Goal: Transaction & Acquisition: Book appointment/travel/reservation

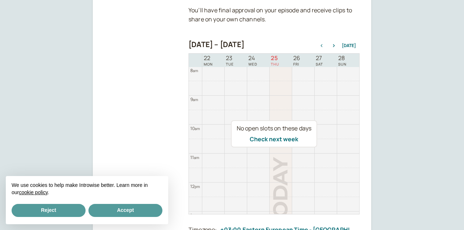
scroll to position [333, 0]
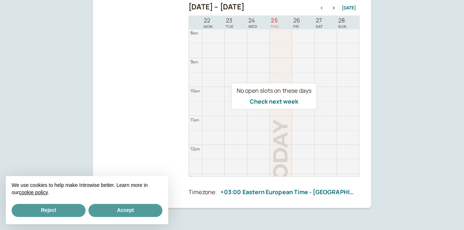
drag, startPoint x: 288, startPoint y: 101, endPoint x: 312, endPoint y: 113, distance: 26.6
click at [288, 100] on button "Check next week" at bounding box center [274, 101] width 49 height 7
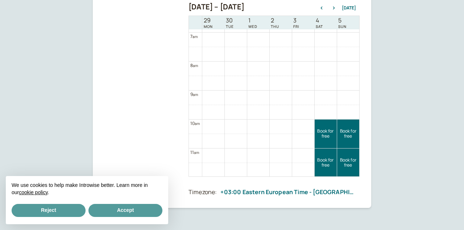
scroll to position [185, 0]
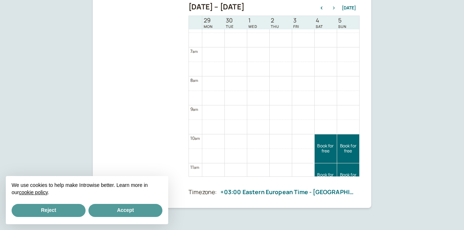
click at [335, 8] on icon "button" at bounding box center [334, 8] width 2 height 3
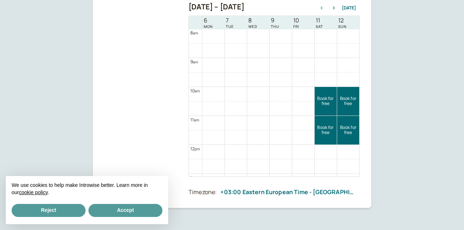
click at [322, 8] on icon "button" at bounding box center [321, 8] width 9 height 3
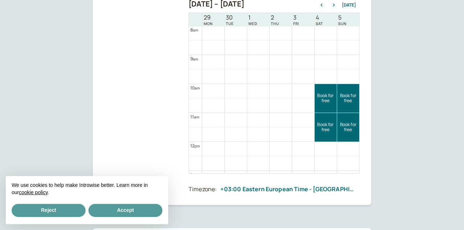
scroll to position [329, 0]
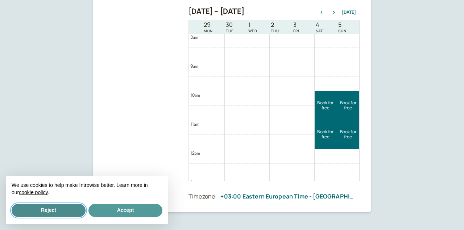
click at [54, 211] on button "Reject" at bounding box center [49, 210] width 74 height 13
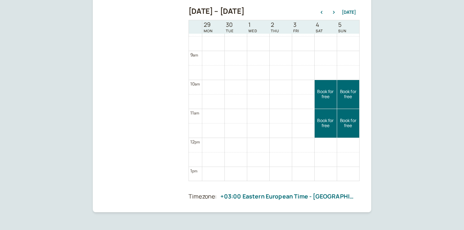
scroll to position [232, 0]
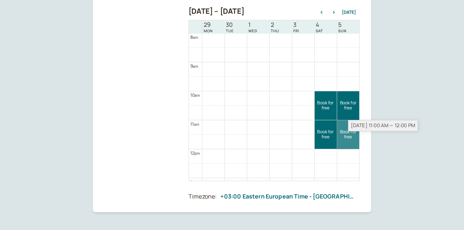
click at [346, 129] on link "Book for free free" at bounding box center [348, 134] width 22 height 29
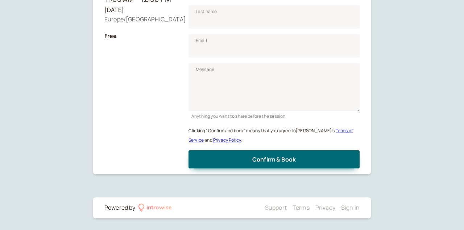
scroll to position [90, 0]
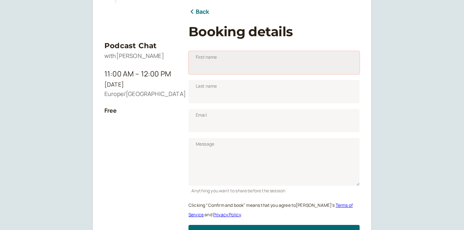
click at [250, 64] on input "First name" at bounding box center [274, 62] width 171 height 23
click at [248, 64] on input "First name" at bounding box center [274, 62] width 171 height 23
type input "[PERSON_NAME]"
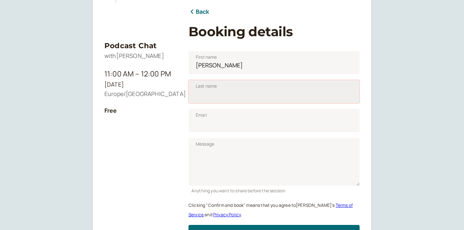
click at [235, 93] on input "Last name" at bounding box center [274, 91] width 171 height 23
type input "[PERSON_NAME]"
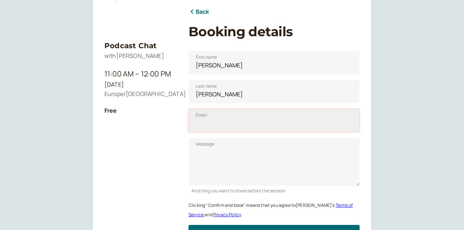
click at [222, 121] on input "Email" at bounding box center [274, 120] width 171 height 23
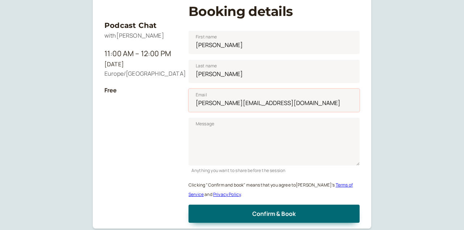
scroll to position [128, 0]
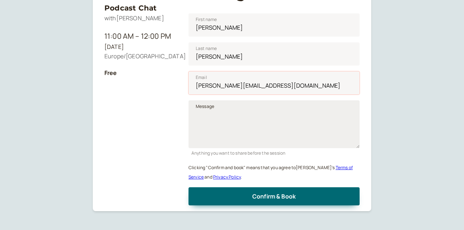
type input "[PERSON_NAME][EMAIL_ADDRESS][DOMAIN_NAME]"
click at [230, 125] on textarea "Message" at bounding box center [274, 124] width 171 height 48
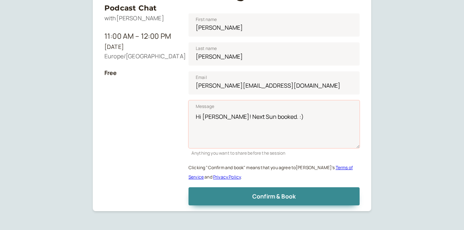
type textarea "Hi [PERSON_NAME]! Next Sun booked. :)"
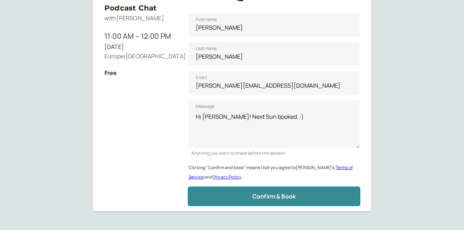
click at [261, 193] on span "Confirm & Book" at bounding box center [274, 197] width 44 height 8
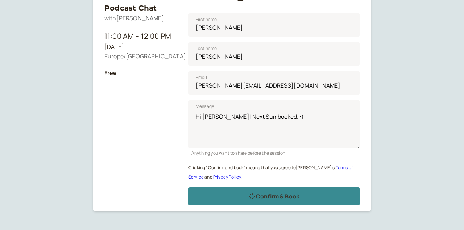
scroll to position [94, 0]
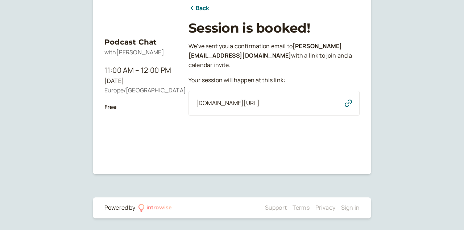
drag, startPoint x: 277, startPoint y: 99, endPoint x: 287, endPoint y: 99, distance: 10.5
click at [278, 98] on div "[DOMAIN_NAME][URL]" at bounding box center [274, 103] width 171 height 25
click at [313, 101] on div "[DOMAIN_NAME][URL]" at bounding box center [274, 103] width 171 height 25
click at [260, 103] on span "[DOMAIN_NAME][URL]" at bounding box center [227, 103] width 63 height 9
click at [346, 103] on icon "button" at bounding box center [348, 103] width 7 height 7
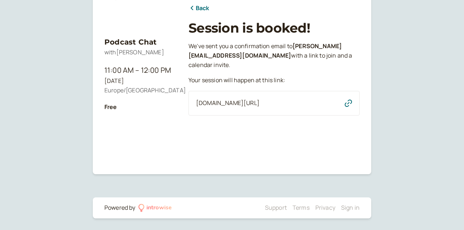
scroll to position [0, 0]
